Goal: Transaction & Acquisition: Purchase product/service

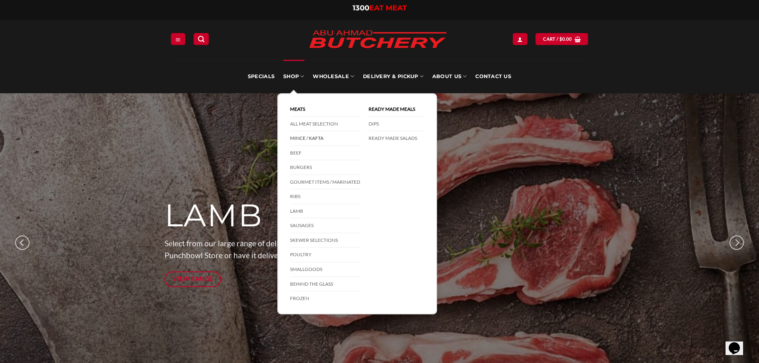
click at [305, 140] on link "Mince / Kafta" at bounding box center [325, 138] width 70 height 15
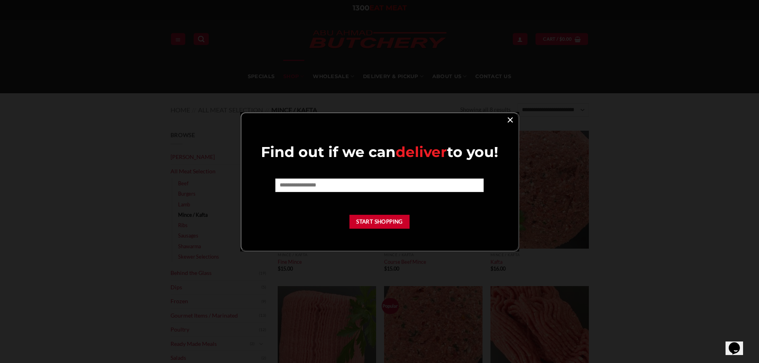
click at [512, 119] on link "×" at bounding box center [511, 119] width 12 height 11
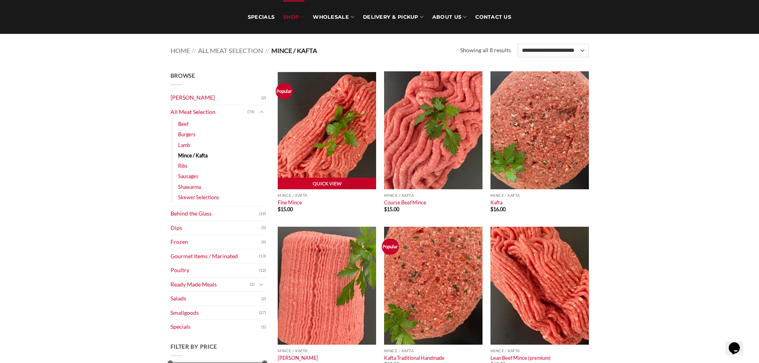
scroll to position [40, 0]
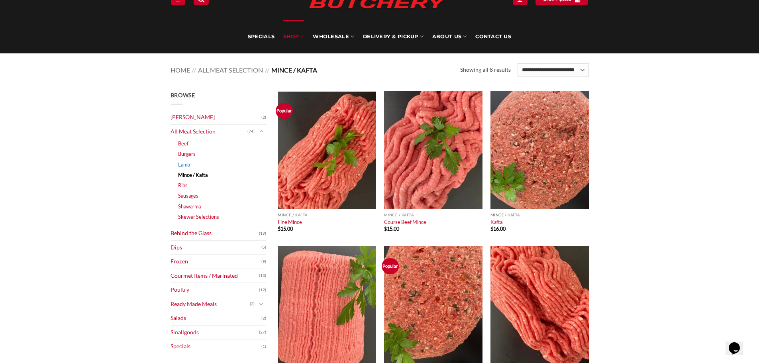
click at [184, 164] on link "Lamb" at bounding box center [184, 164] width 12 height 10
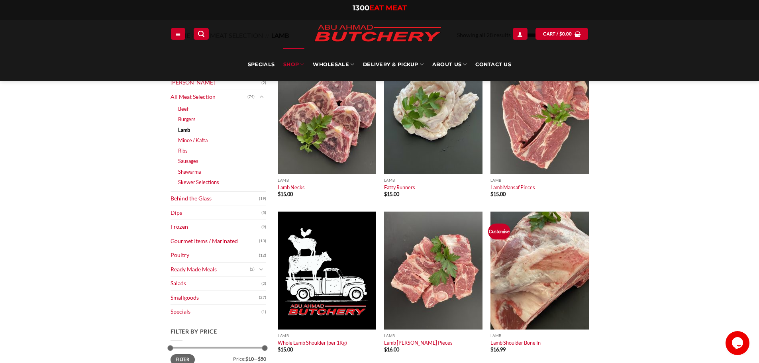
scroll to position [120, 0]
